Goal: Information Seeking & Learning: Learn about a topic

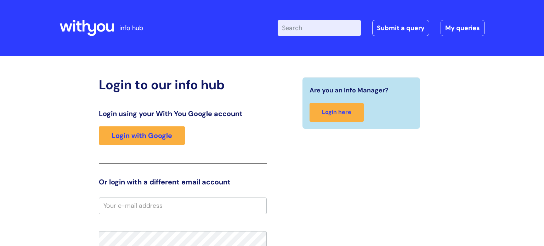
click at [330, 26] on input "Enter your search term here..." at bounding box center [319, 28] width 83 height 16
type input "alcohol"
click button "Search" at bounding box center [0, 0] width 0 height 0
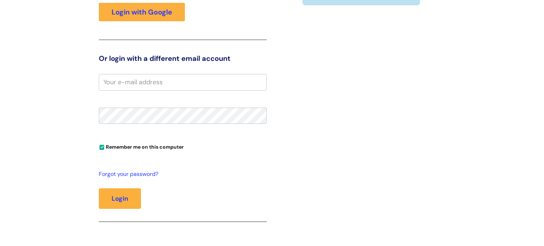
scroll to position [124, 0]
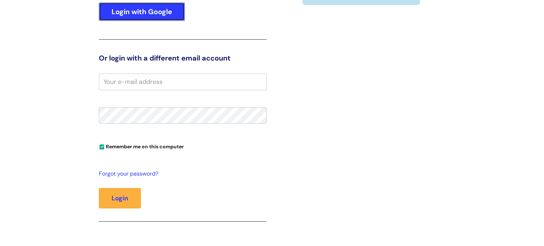
click at [162, 3] on link "Login with Google" at bounding box center [142, 11] width 86 height 18
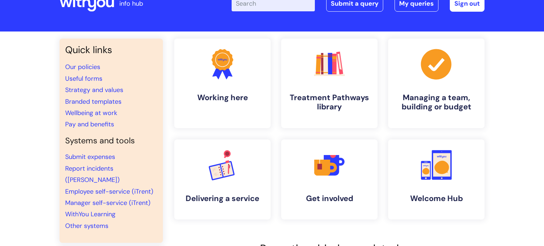
scroll to position [25, 0]
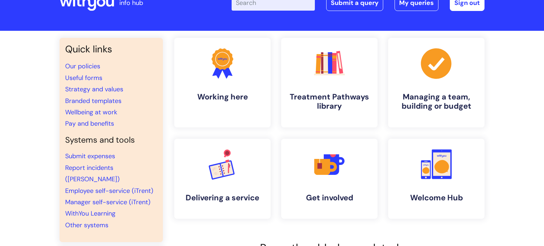
click at [284, 5] on input "Enter your search term here..." at bounding box center [273, 3] width 83 height 16
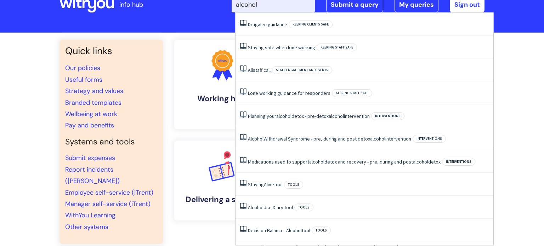
type input "alcohol"
click button "Search" at bounding box center [0, 0] width 0 height 0
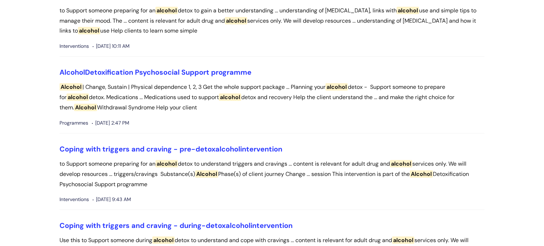
scroll to position [243, 0]
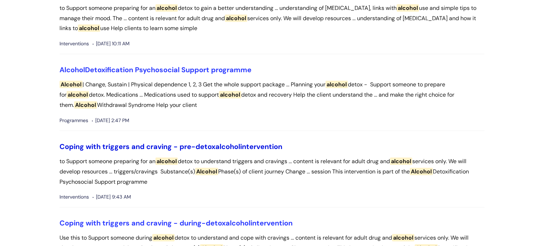
click at [193, 146] on link "Coping with triggers and craving - pre-detox alcohol intervention" at bounding box center [171, 146] width 223 height 9
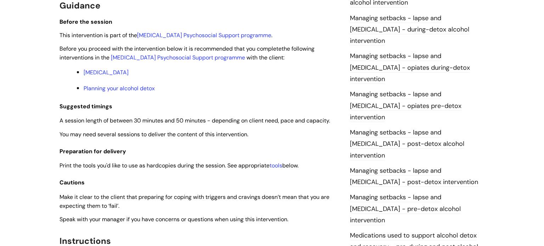
scroll to position [578, 0]
click at [276, 169] on link "tools" at bounding box center [276, 164] width 13 height 7
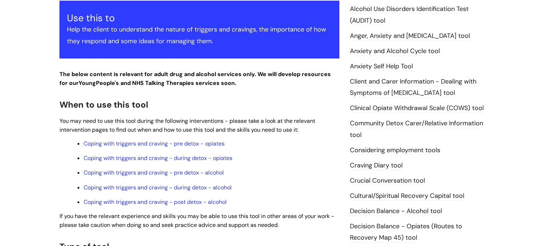
scroll to position [149, 0]
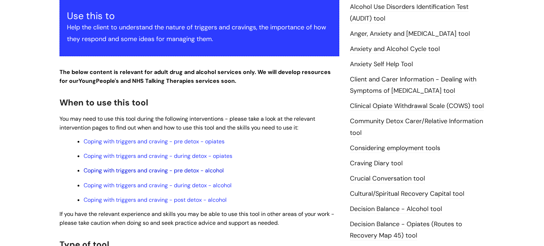
click at [194, 171] on link "Coping with triggers and craving - pre detox - alcohol" at bounding box center [154, 170] width 140 height 7
click at [134, 172] on link "Coping with triggers and craving - pre detox - alcohol" at bounding box center [154, 170] width 140 height 7
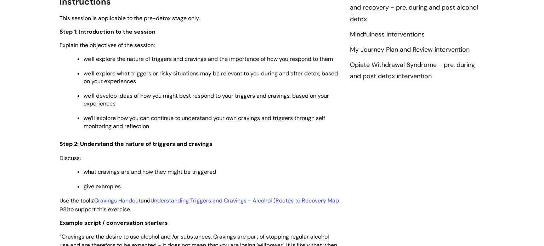
scroll to position [817, 0]
click at [126, 204] on link "Cravings Handout" at bounding box center [117, 200] width 46 height 7
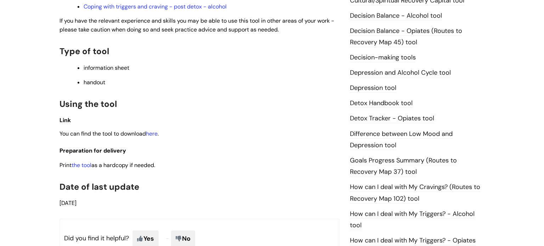
scroll to position [343, 0]
click at [88, 168] on link "the tool" at bounding box center [82, 164] width 20 height 7
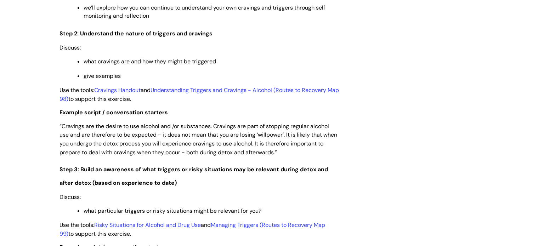
scroll to position [927, 0]
click at [200, 96] on link "Understanding Triggers and Cravings - Alcohol (Routes to Recovery Map 98)" at bounding box center [200, 94] width 280 height 16
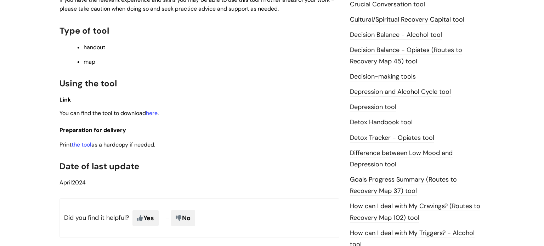
scroll to position [340, 0]
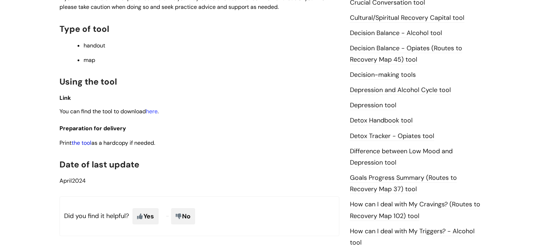
click at [77, 143] on link "the tool" at bounding box center [82, 142] width 20 height 7
